Goal: Information Seeking & Learning: Learn about a topic

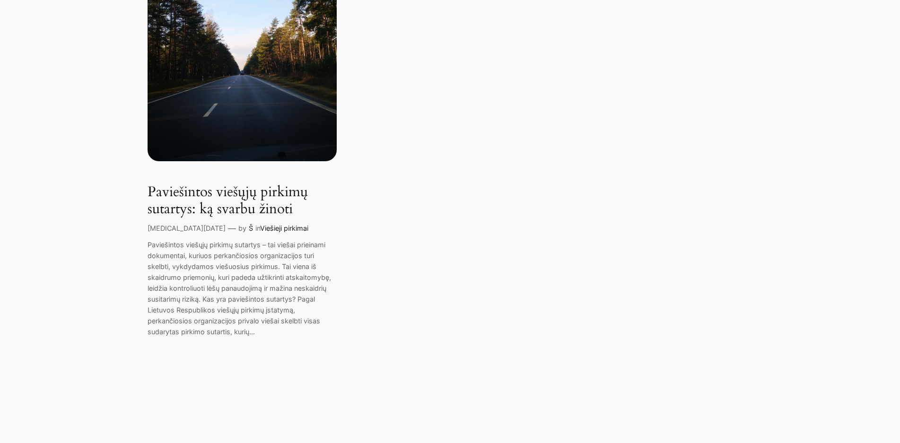
scroll to position [189, 0]
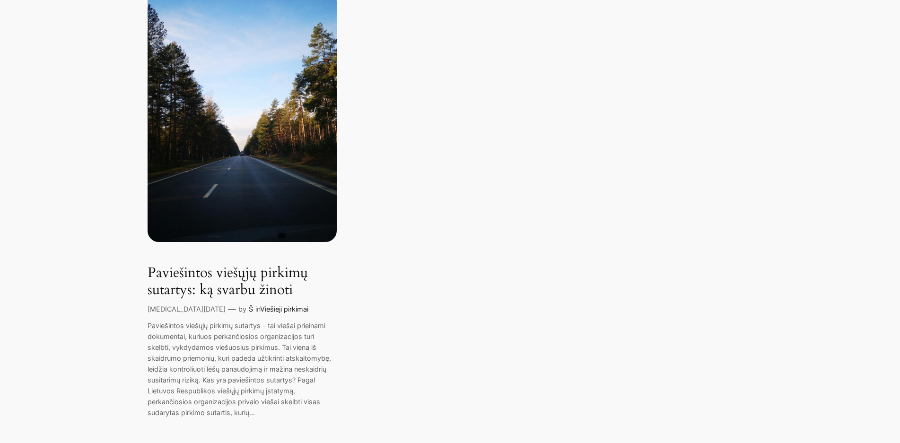
click at [246, 276] on link "Paviešintos viešųjų pirkimų sutartys: ką svarbu žinoti" at bounding box center [242, 282] width 189 height 34
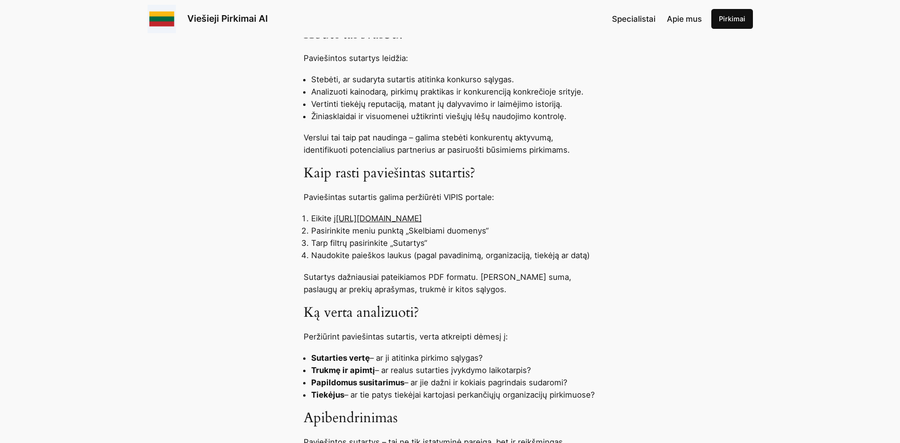
scroll to position [615, 0]
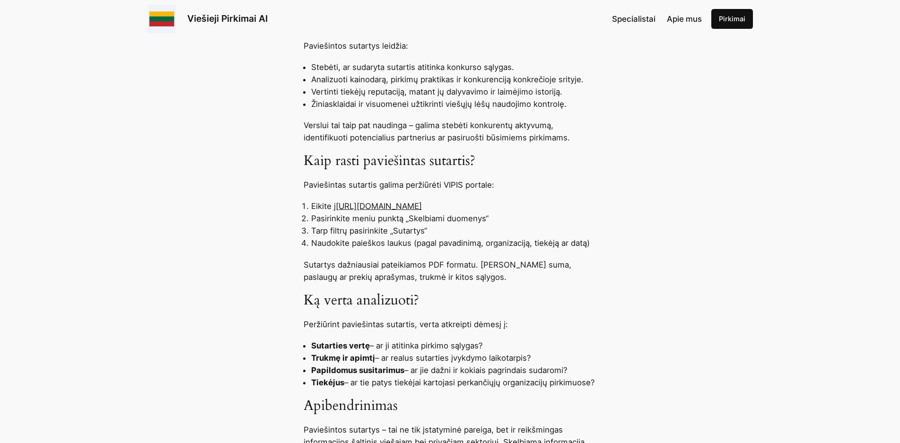
drag, startPoint x: 295, startPoint y: 158, endPoint x: 574, endPoint y: 279, distance: 304.1
click at [574, 279] on div "Paviešintos viešųjų pirkimų sutartys – tai viešai prieinami dokumentai, kuriuos…" at bounding box center [450, 233] width 900 height 816
copy div "Kaip rasti paviešintas sutartis? Paviešintas sutartis galima peržiūrėti VIPIS p…"
click at [723, 268] on div "Paviešintos viešųjų pirkimų sutartys – tai viešai prieinami dokumentai, kuriuos…" at bounding box center [450, 233] width 900 height 816
